Goal: Use online tool/utility: Utilize a website feature to perform a specific function

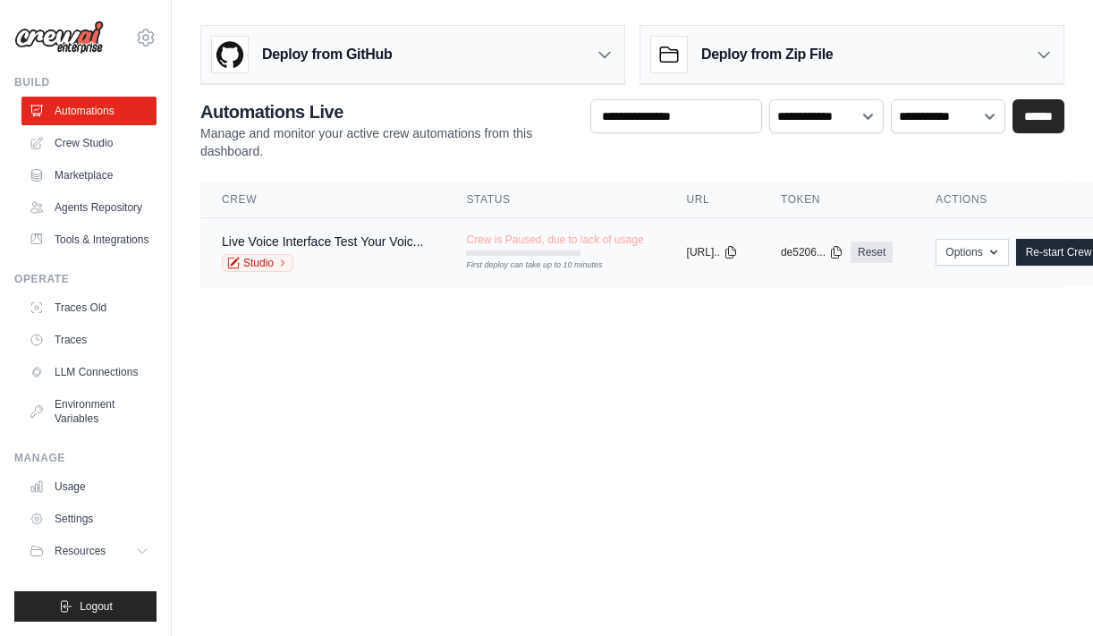
click at [575, 232] on td "Crew is Paused, due to lack of usage First deploy can take up to 10 minutes" at bounding box center [554, 244] width 220 height 52
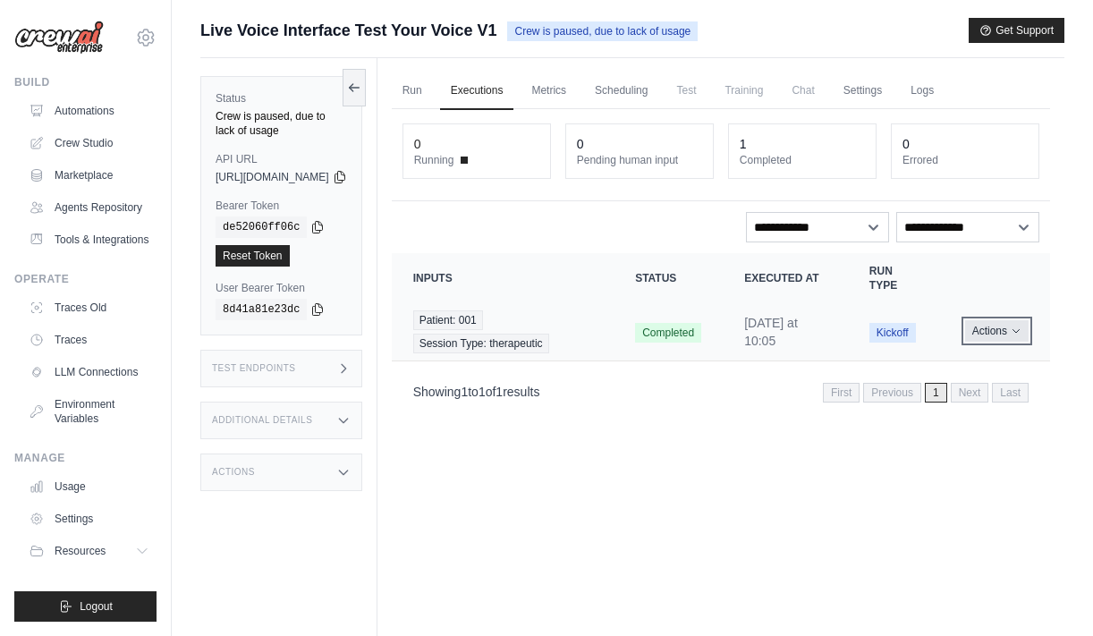
click at [1002, 323] on button "Actions" at bounding box center [996, 330] width 63 height 21
click at [87, 104] on link "Automations" at bounding box center [90, 111] width 135 height 29
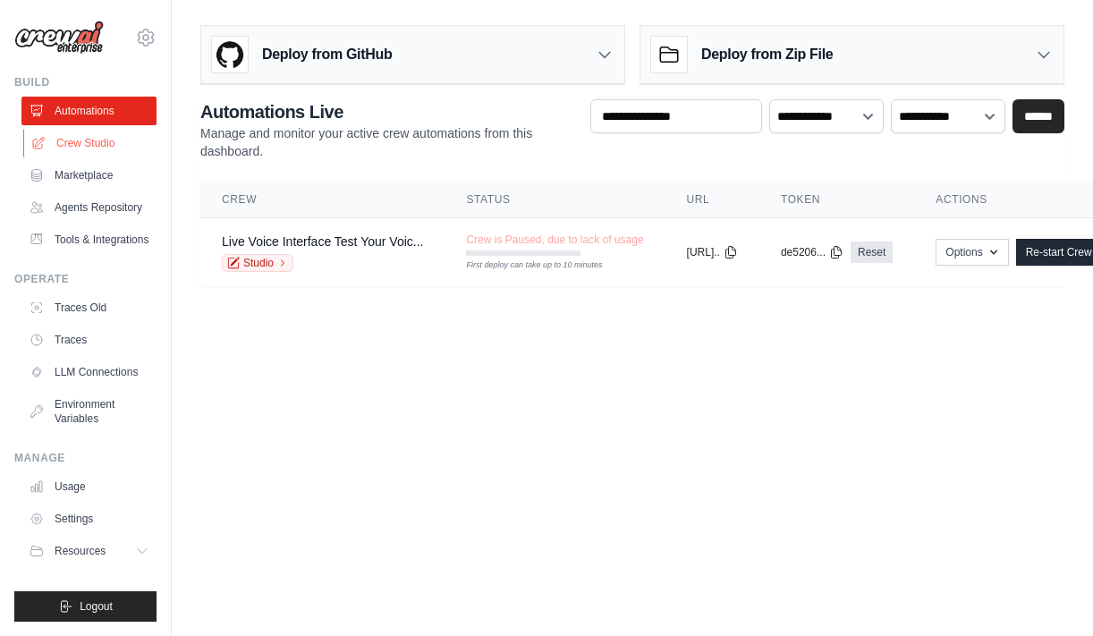
click at [81, 142] on link "Crew Studio" at bounding box center [90, 143] width 135 height 29
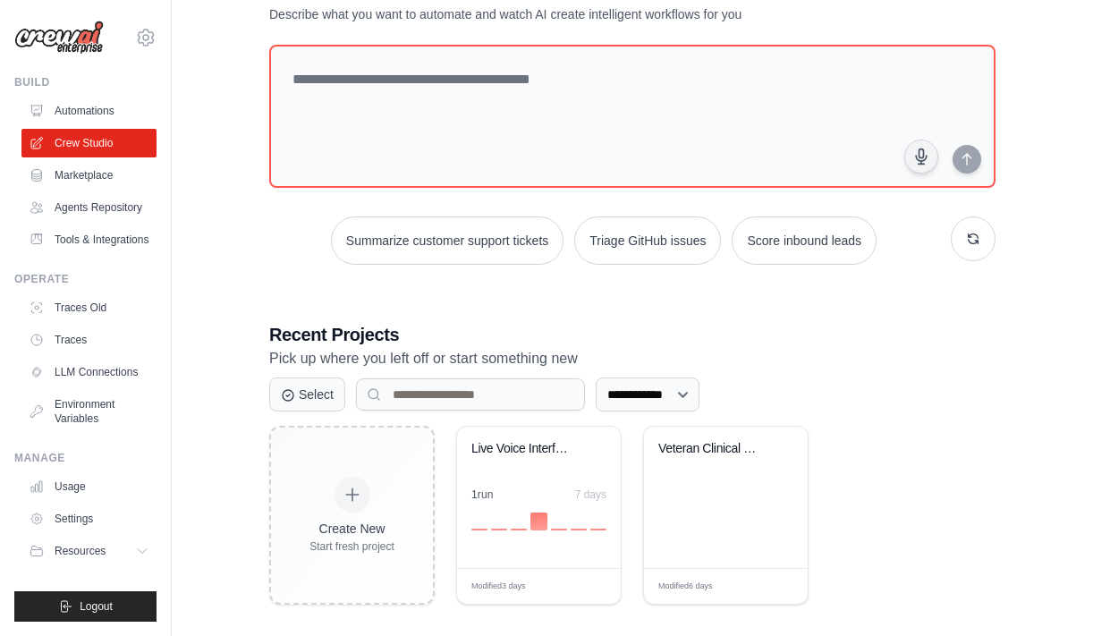
scroll to position [84, 0]
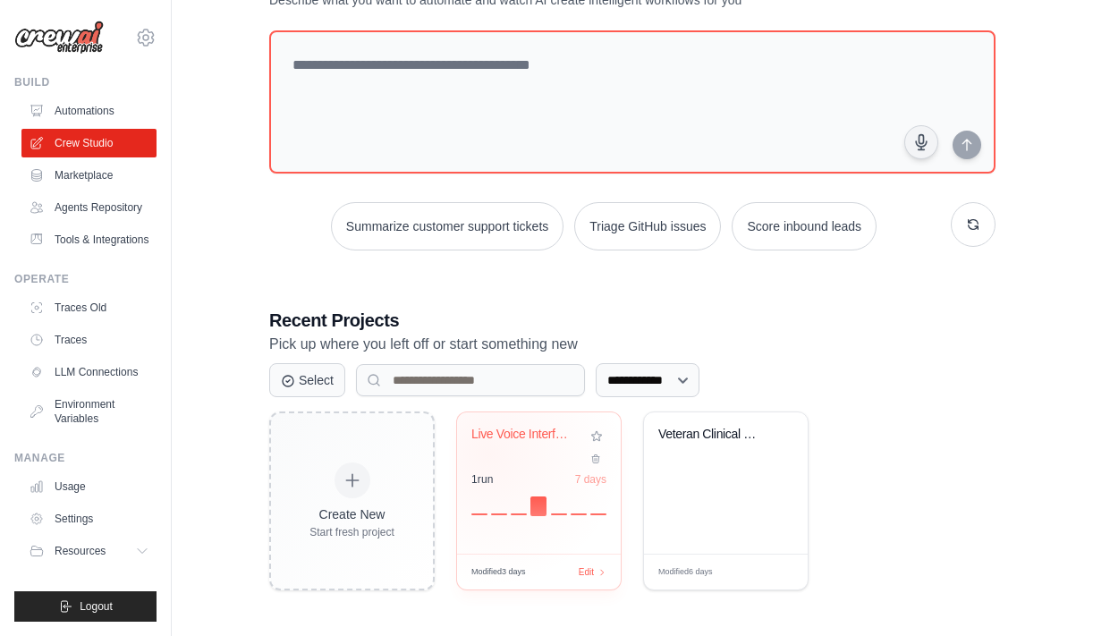
click at [489, 452] on div "Live Voice Interface - Test Your Vo..." at bounding box center [538, 446] width 135 height 41
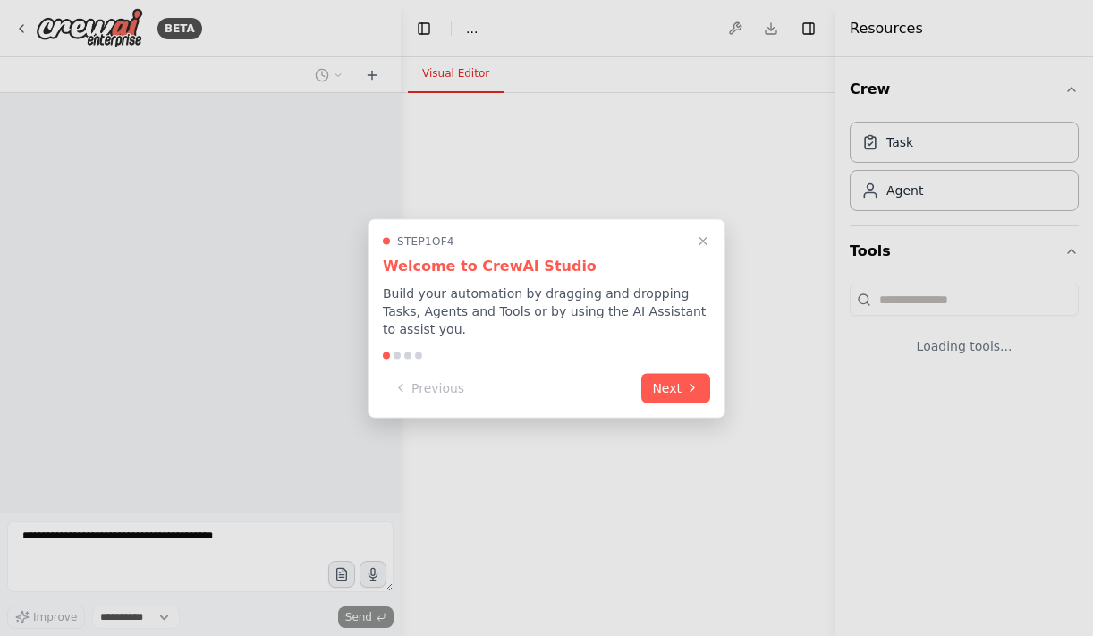
select select "****"
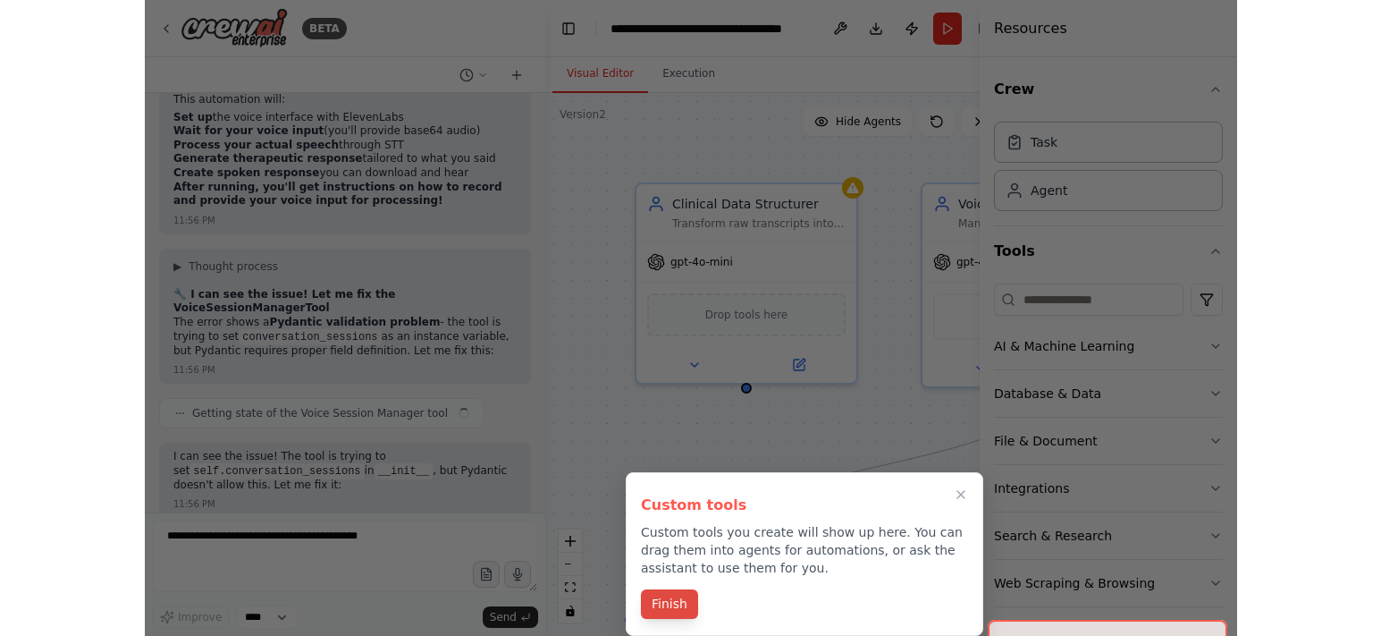
scroll to position [39177, 0]
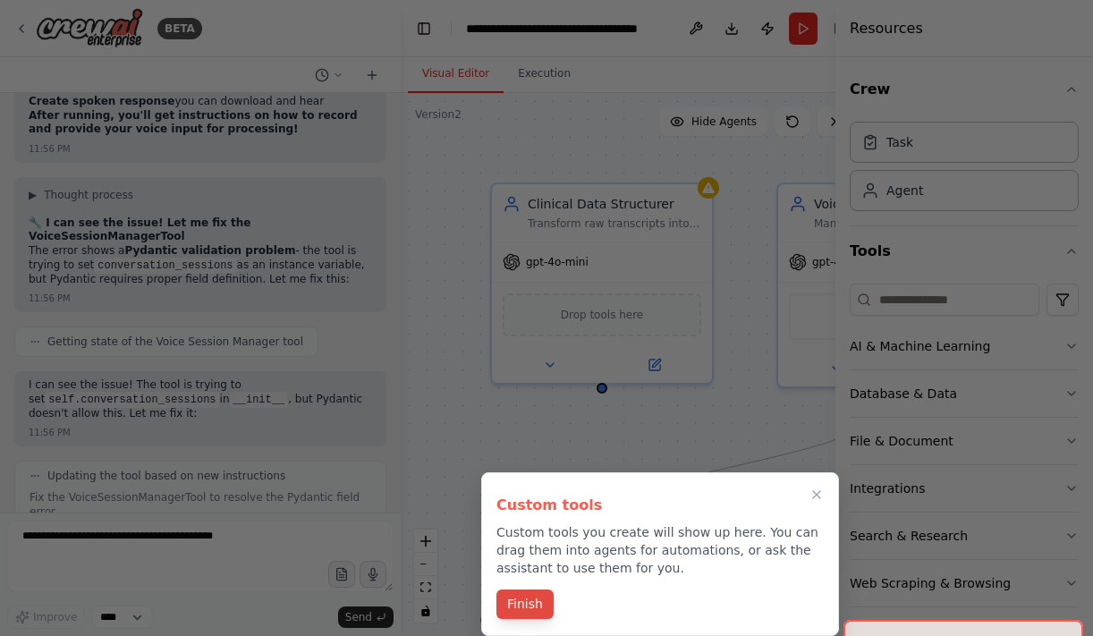
click at [531, 597] on button "Finish" at bounding box center [524, 604] width 57 height 30
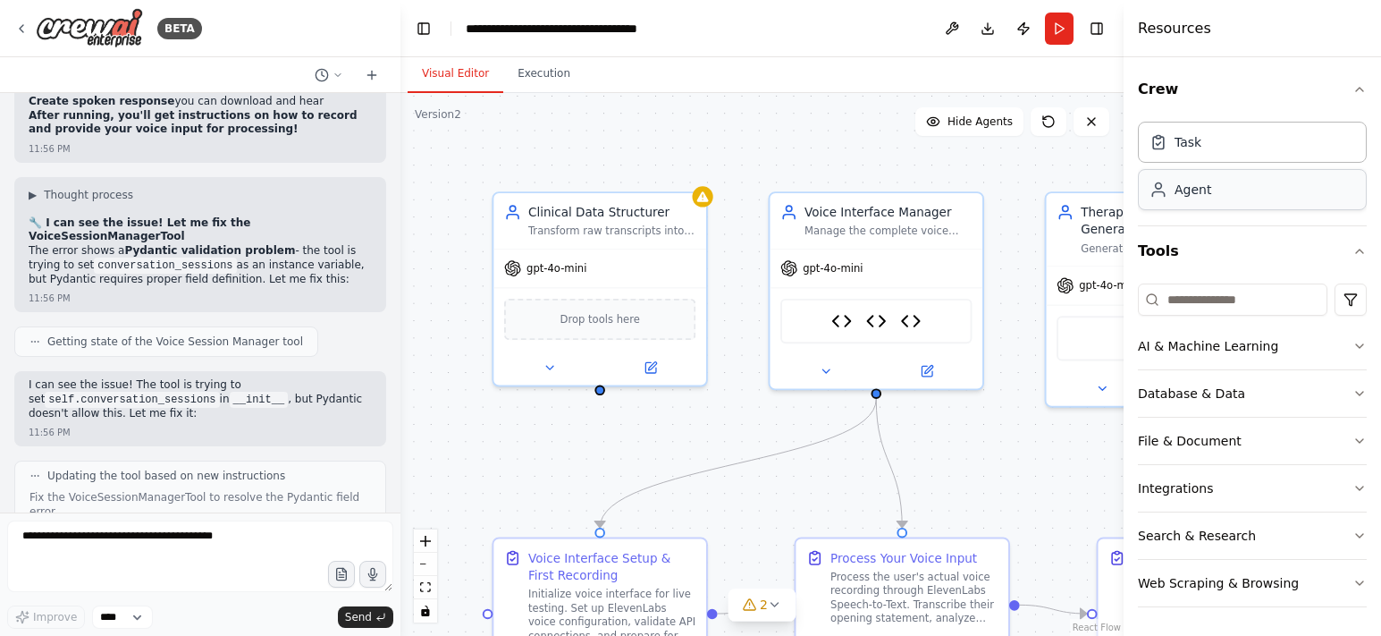
click at [1092, 205] on div "Agent" at bounding box center [1252, 189] width 229 height 41
click at [1092, 179] on div "Agent" at bounding box center [1252, 189] width 229 height 41
click at [1092, 156] on div "Task" at bounding box center [1252, 141] width 229 height 41
click at [835, 114] on div ".deletable-edge-delete-btn { width: 20px; height: 20px; border: 0px solid #ffff…" at bounding box center [762, 364] width 723 height 543
click at [540, 74] on button "Execution" at bounding box center [543, 74] width 81 height 38
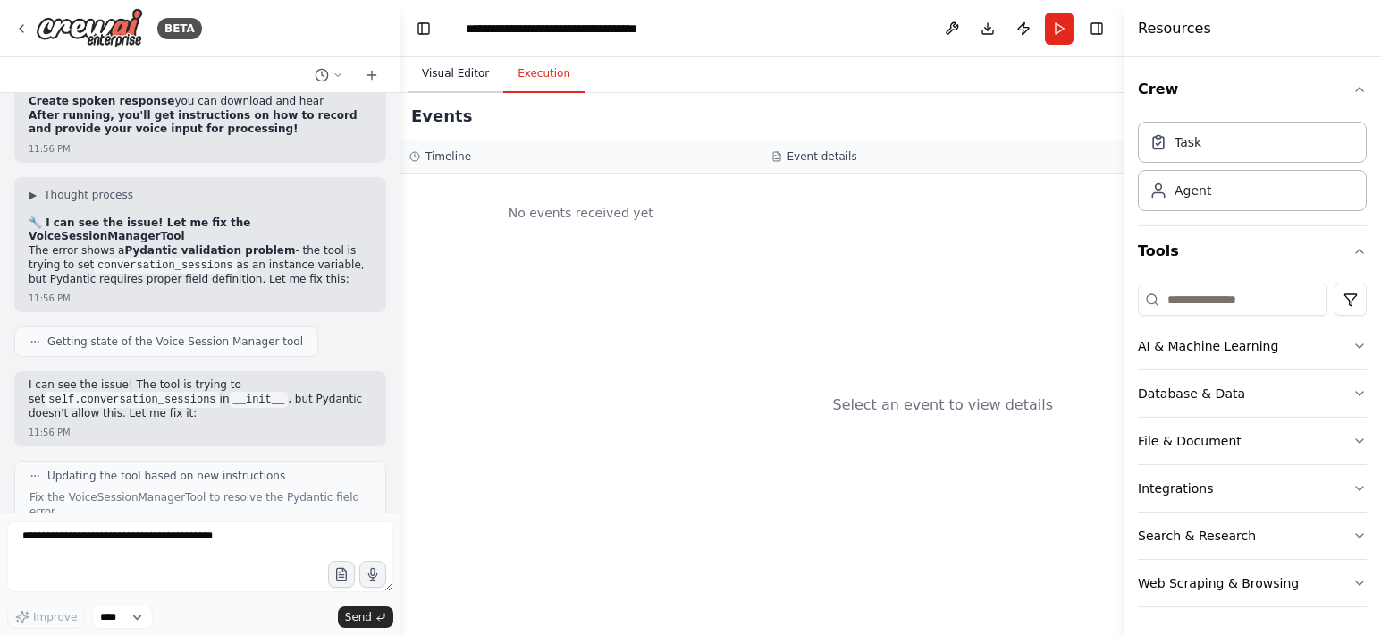
click at [473, 73] on button "Visual Editor" at bounding box center [456, 74] width 96 height 38
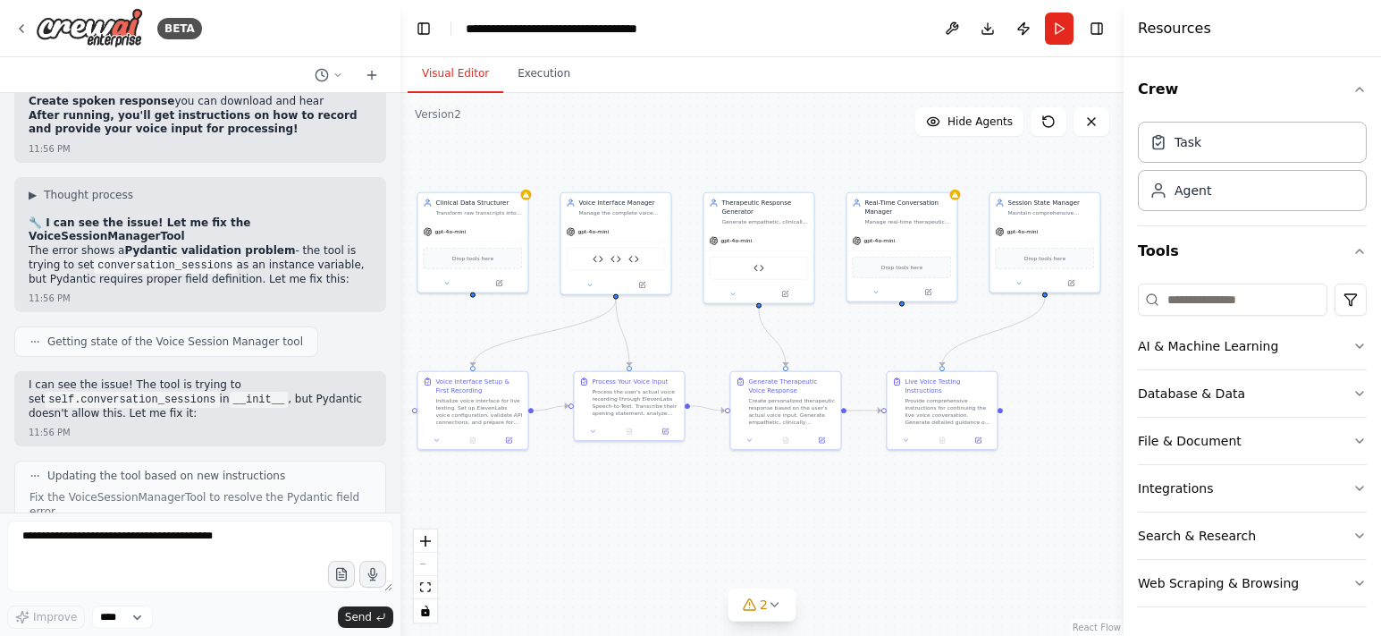
drag, startPoint x: 683, startPoint y: 137, endPoint x: 494, endPoint y: 162, distance: 190.3
click at [494, 162] on div ".deletable-edge-delete-btn { width: 20px; height: 20px; border: 0px solid #ffff…" at bounding box center [762, 364] width 723 height 543
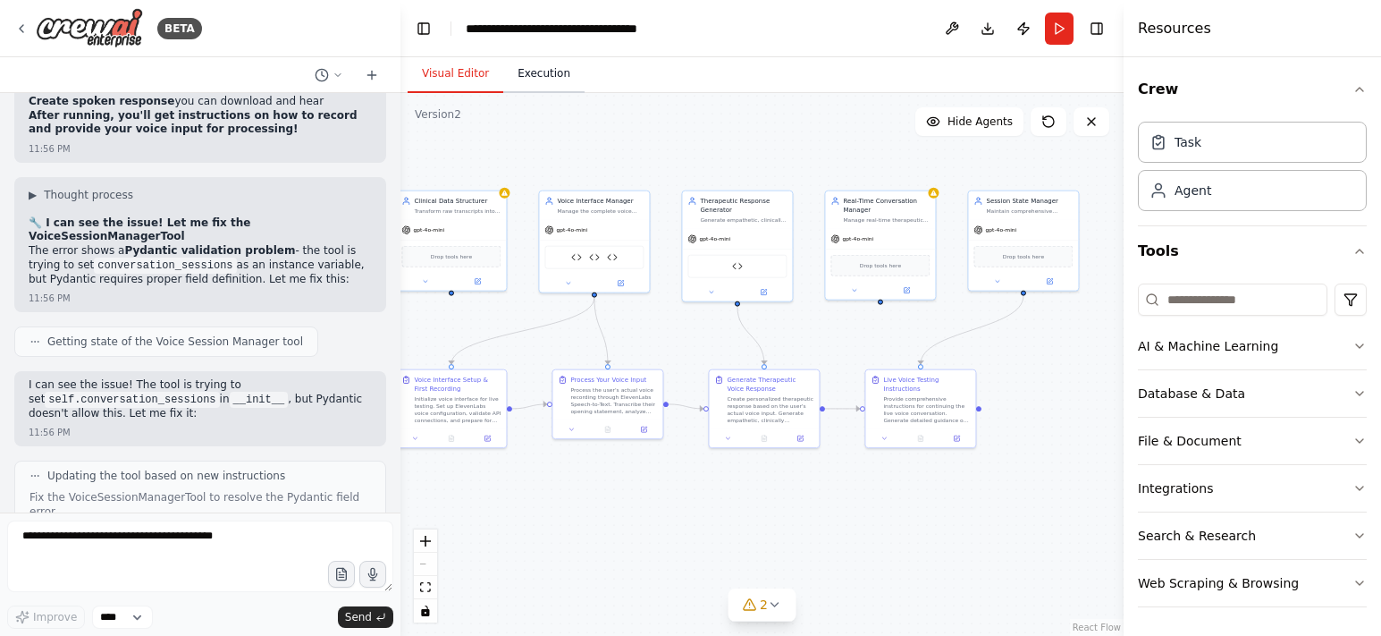
click at [541, 79] on button "Execution" at bounding box center [543, 74] width 81 height 38
click at [474, 70] on button "Visual Editor" at bounding box center [456, 74] width 96 height 38
click at [989, 28] on button "Download" at bounding box center [988, 29] width 29 height 32
